Goal: Task Accomplishment & Management: Manage account settings

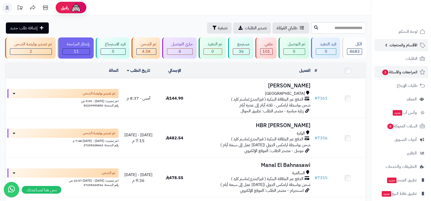
click at [399, 45] on span "الأقسام والمنتجات" at bounding box center [403, 45] width 28 height 7
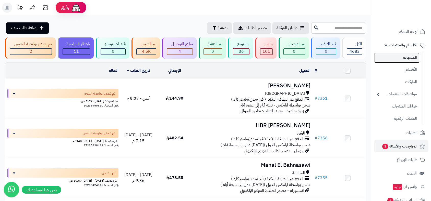
click at [410, 58] on link "المنتجات" at bounding box center [396, 58] width 45 height 10
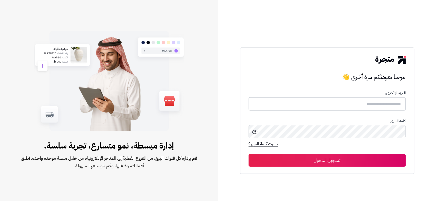
click at [346, 104] on input "text" at bounding box center [326, 104] width 157 height 14
type input "*****"
click at [248, 154] on button "تسجيل الدخول" at bounding box center [326, 160] width 157 height 13
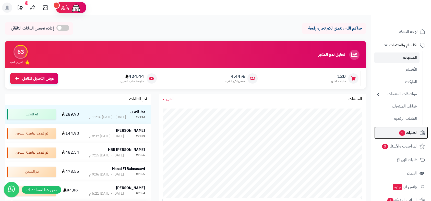
click at [408, 133] on span "الطلبات 1" at bounding box center [407, 132] width 19 height 7
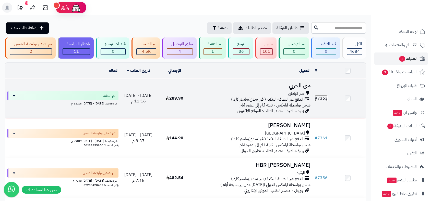
click at [323, 97] on link "# 7363" at bounding box center [320, 98] width 13 height 6
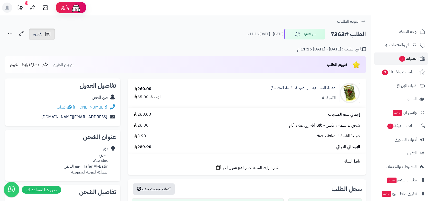
click at [39, 37] on span "الفاتورة" at bounding box center [38, 34] width 10 height 6
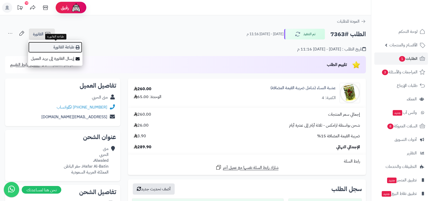
click at [60, 48] on link "طباعة الفاتورة" at bounding box center [55, 47] width 54 height 11
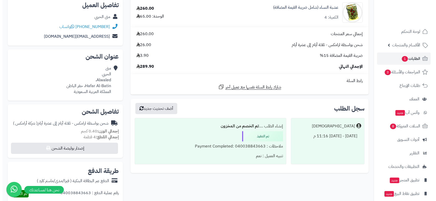
scroll to position [170, 0]
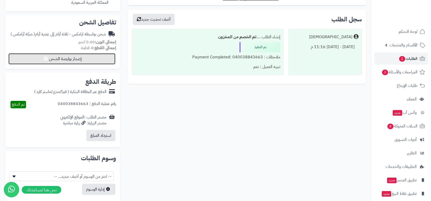
click at [93, 60] on button "إصدار بوليصة الشحن" at bounding box center [61, 58] width 107 height 11
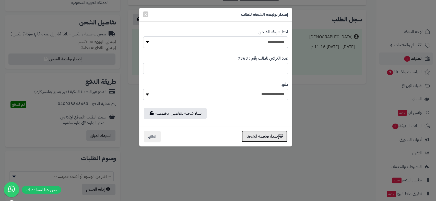
click at [263, 137] on button "إصدار بوليصة الشحنة" at bounding box center [264, 137] width 46 height 12
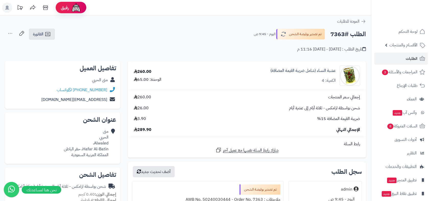
scroll to position [153, 0]
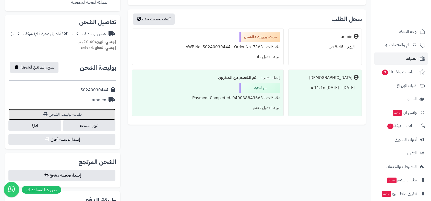
click at [72, 114] on link "طباعة بوليصة الشحن" at bounding box center [61, 114] width 107 height 11
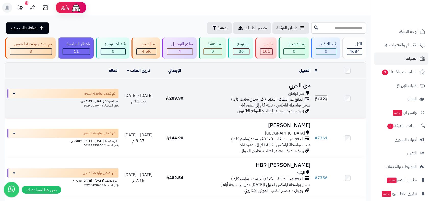
click at [321, 97] on link "# 7363" at bounding box center [320, 98] width 13 height 6
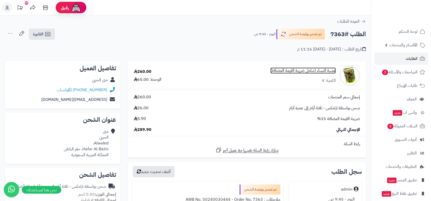
click at [314, 70] on link "عشبة النساء (شامل ضريبة القيمة المضافة)" at bounding box center [302, 71] width 65 height 6
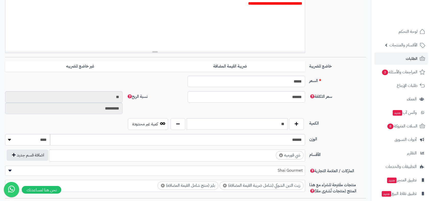
scroll to position [183, 0]
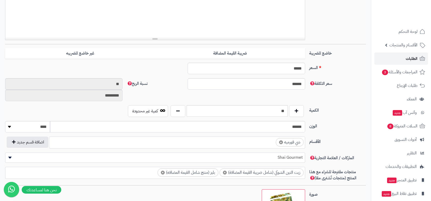
click at [411, 57] on span "الطلبات" at bounding box center [411, 58] width 12 height 7
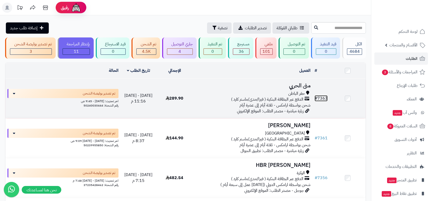
click at [323, 97] on link "# 7363" at bounding box center [320, 98] width 13 height 6
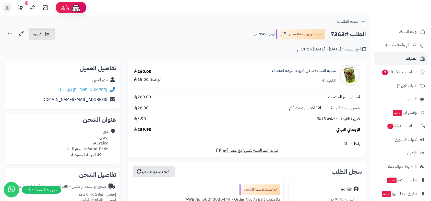
click at [39, 37] on span "الفاتورة" at bounding box center [38, 34] width 10 height 6
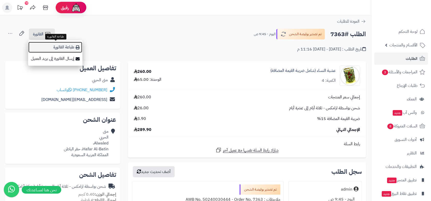
click at [52, 47] on link "طباعة الفاتورة" at bounding box center [55, 47] width 54 height 11
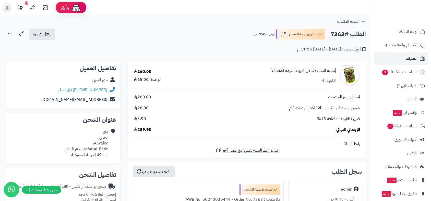
click at [304, 71] on link "عشبة النساء (شامل ضريبة القيمة المضافة)" at bounding box center [302, 71] width 65 height 6
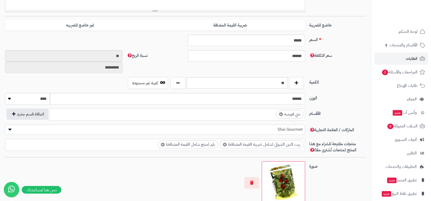
scroll to position [211, 0]
drag, startPoint x: 278, startPoint y: 84, endPoint x: 289, endPoint y: 81, distance: 11.2
click at [289, 81] on div "**" at bounding box center [237, 83] width 136 height 12
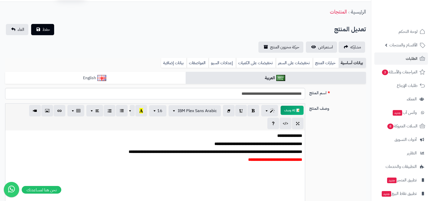
scroll to position [0, 0]
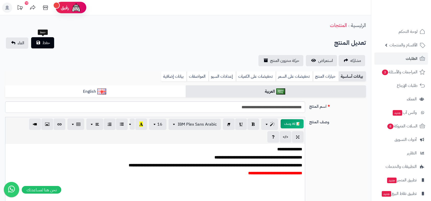
type input "*"
click at [47, 44] on span "حفظ" at bounding box center [46, 43] width 8 height 6
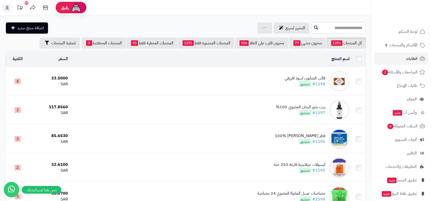
click at [323, 29] on input "text" at bounding box center [338, 27] width 55 height 11
type input "*"
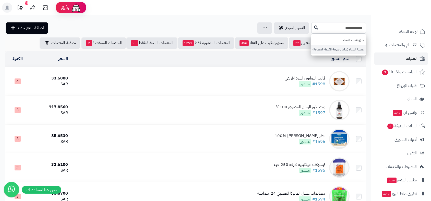
type input "**********"
click at [329, 49] on link "عشبة النساء (شامل ضريبة القيمة المضافة)" at bounding box center [338, 49] width 55 height 9
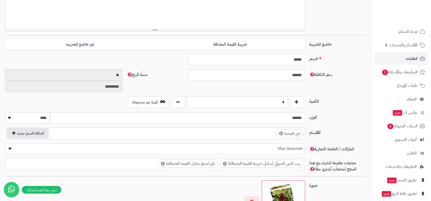
scroll to position [198, 0]
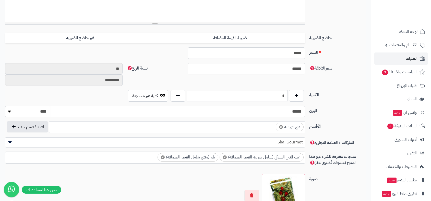
type input "*"
click at [244, 96] on input "text" at bounding box center [237, 95] width 101 height 11
type input "*"
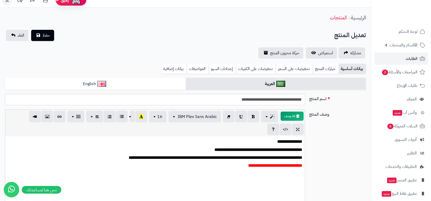
scroll to position [0, 0]
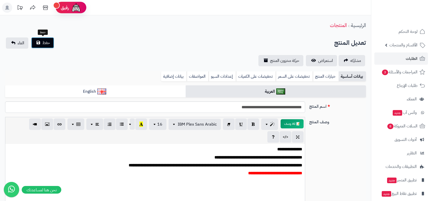
click at [44, 43] on span "حفظ" at bounding box center [46, 43] width 8 height 6
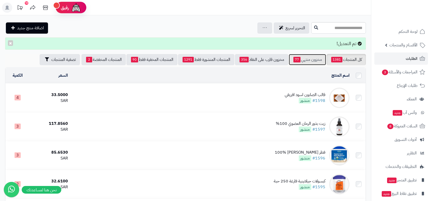
click at [314, 61] on link "مخزون منتهي 77" at bounding box center [307, 59] width 37 height 11
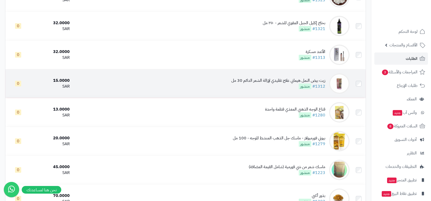
scroll to position [517, 0]
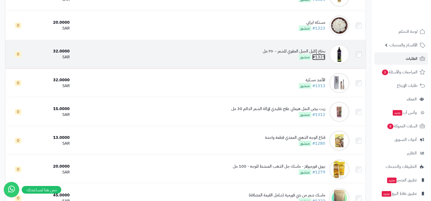
click at [319, 56] on link "#1321" at bounding box center [318, 57] width 13 height 6
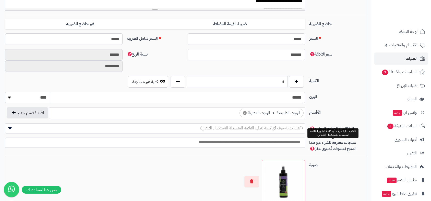
scroll to position [211, 0]
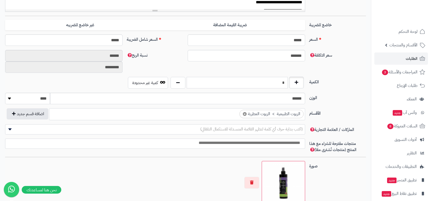
drag, startPoint x: 277, startPoint y: 83, endPoint x: 290, endPoint y: 82, distance: 13.4
click at [290, 82] on div "*" at bounding box center [237, 83] width 136 height 12
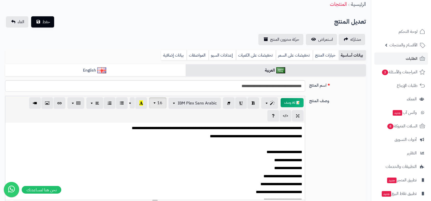
scroll to position [0, 0]
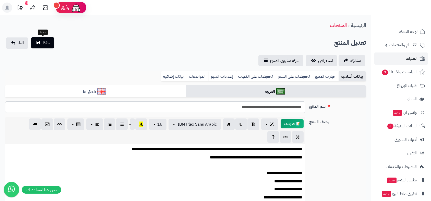
type input "*"
click at [44, 44] on span "حفظ" at bounding box center [46, 43] width 8 height 6
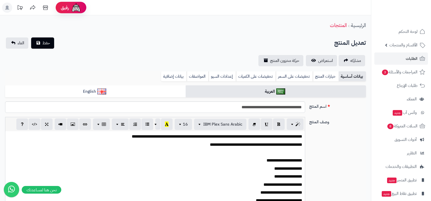
scroll to position [0, 5]
